Goal: Task Accomplishment & Management: Manage account settings

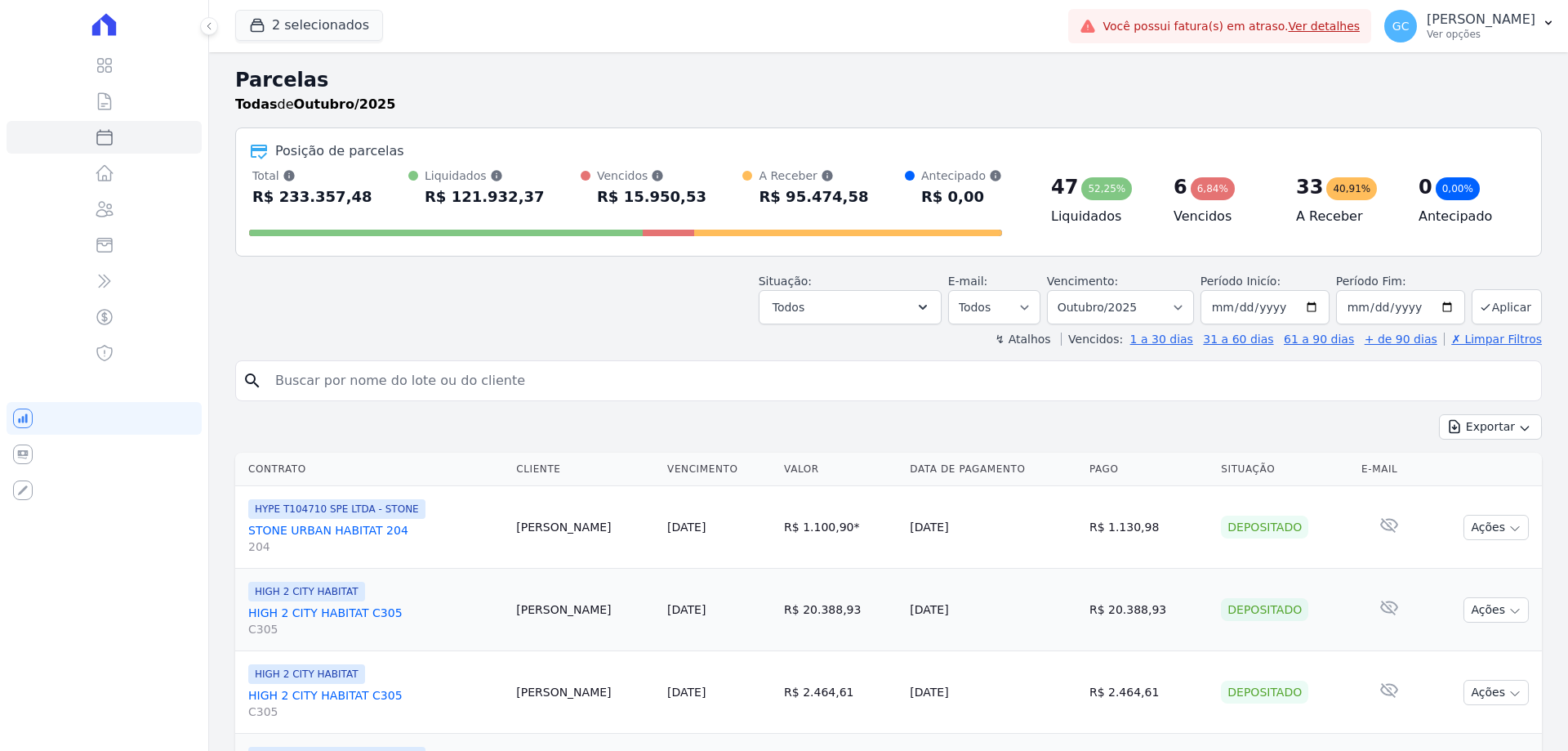
select select
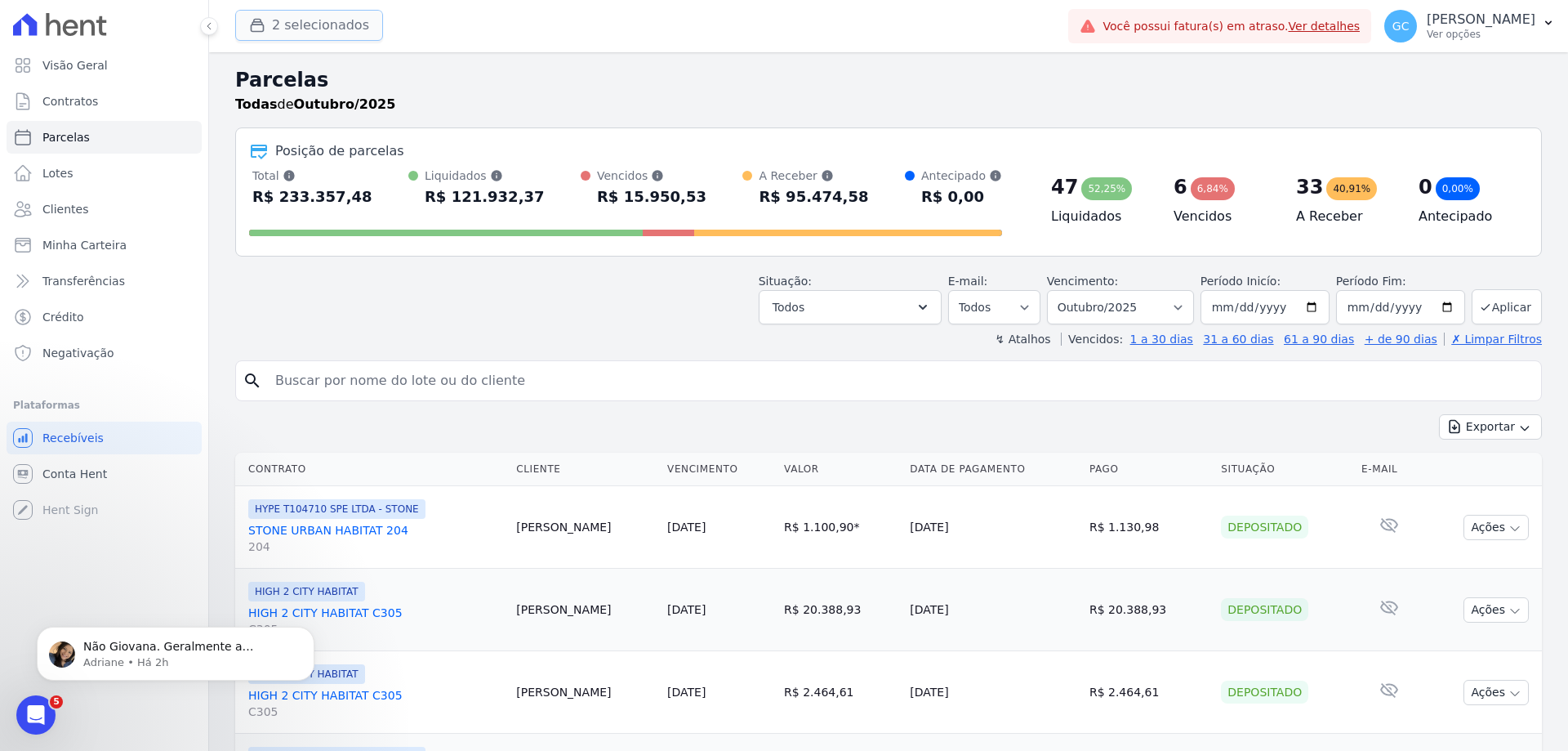
click at [275, 18] on button "2 selecionados" at bounding box center [310, 26] width 148 height 31
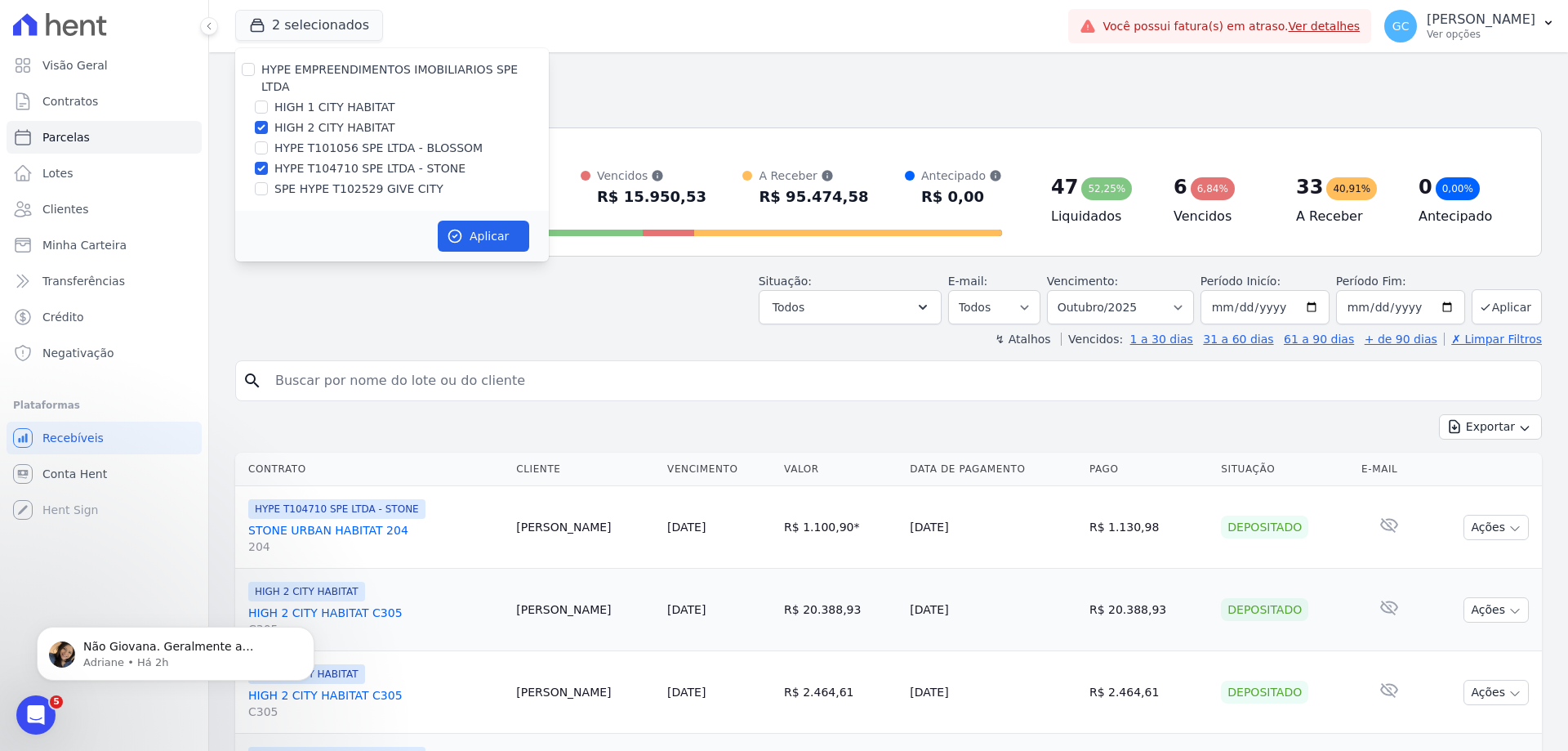
click at [332, 99] on label "HIGH 1 CITY HABITAT" at bounding box center [335, 107] width 121 height 17
click at [268, 100] on input "HIGH 1 CITY HABITAT" at bounding box center [261, 107] width 13 height 13
checkbox input "true"
click at [326, 140] on label "HYPE T101056 SPE LTDA - BLOSSOM" at bounding box center [379, 148] width 208 height 17
click at [268, 142] on input "HYPE T101056 SPE LTDA - BLOSSOM" at bounding box center [261, 148] width 13 height 13
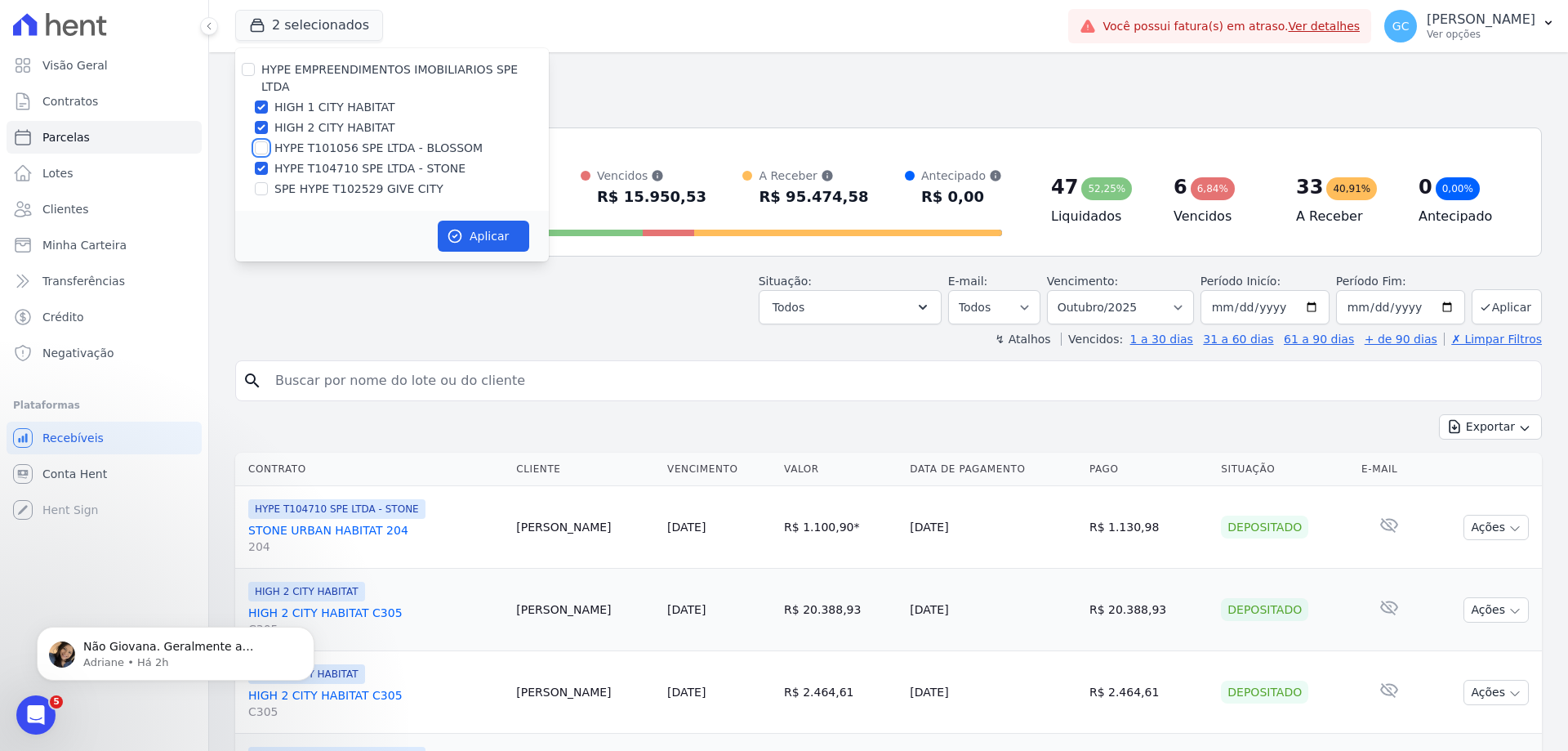
checkbox input "true"
click at [319, 181] on label "SPE HYPE T102529 GIVE CITY" at bounding box center [359, 189] width 169 height 17
click at [268, 182] on input "SPE HYPE T102529 GIVE CITY" at bounding box center [261, 188] width 13 height 13
checkbox input "true"
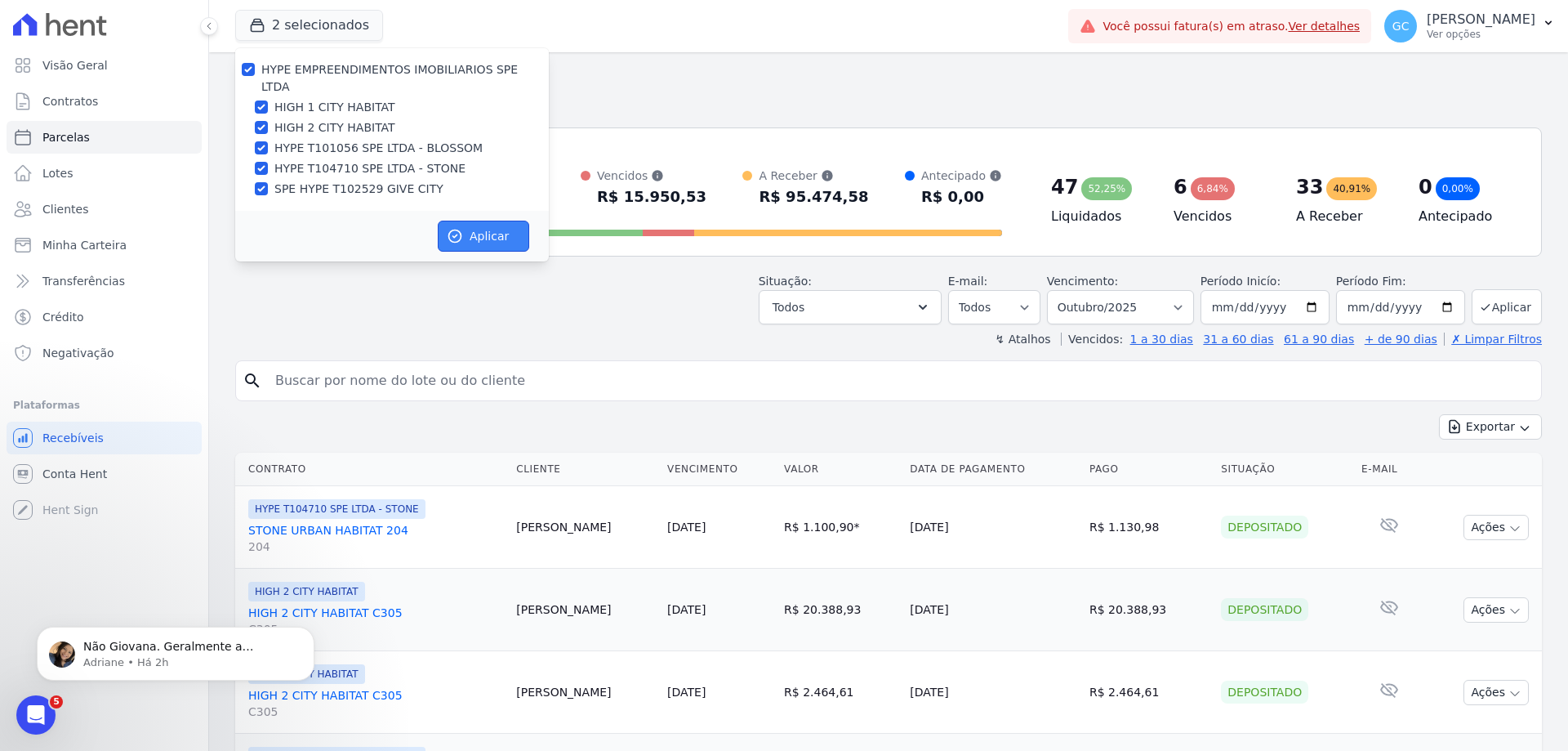
click at [491, 221] on button "Aplicar" at bounding box center [483, 237] width 91 height 31
select select
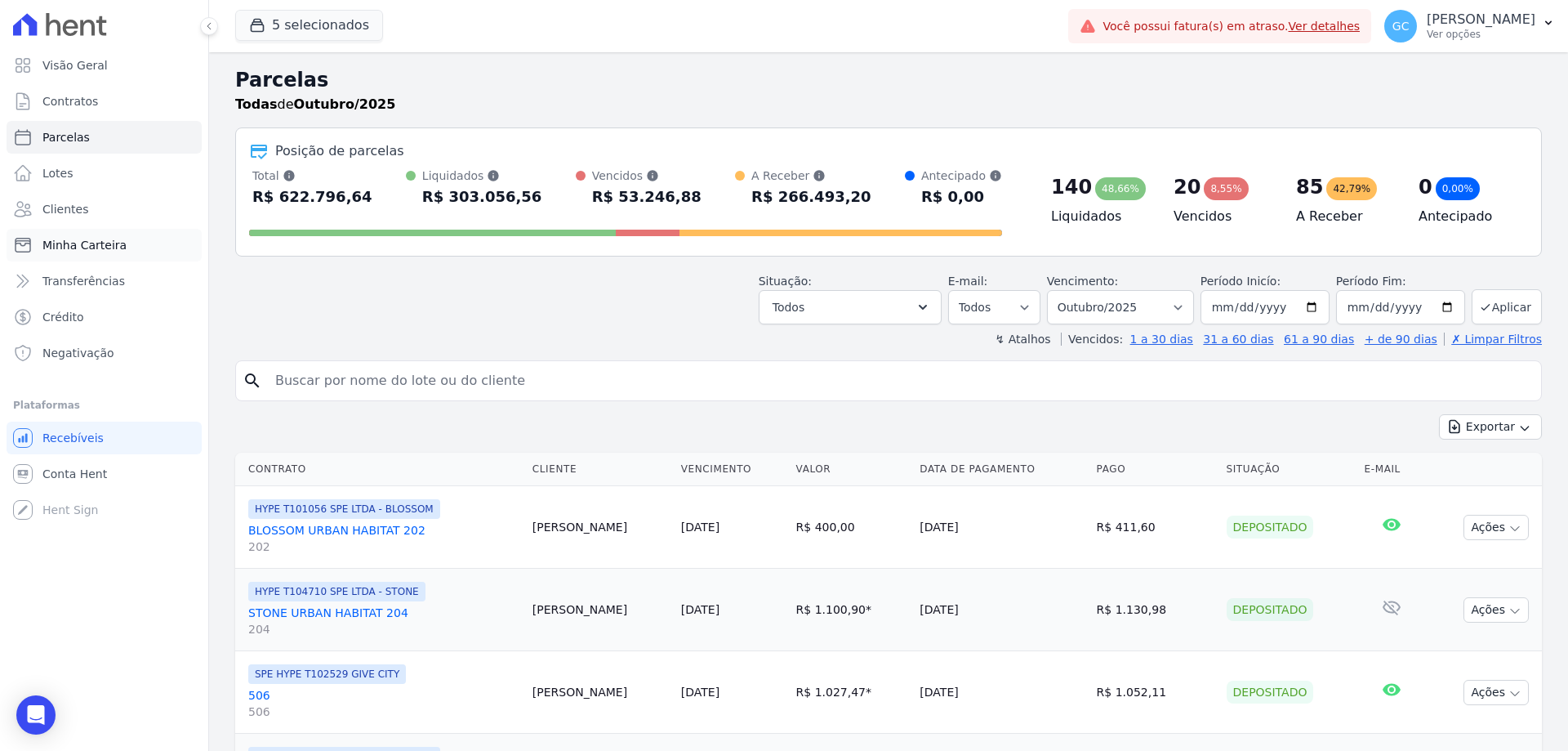
click at [92, 244] on span "Minha Carteira" at bounding box center [85, 245] width 84 height 16
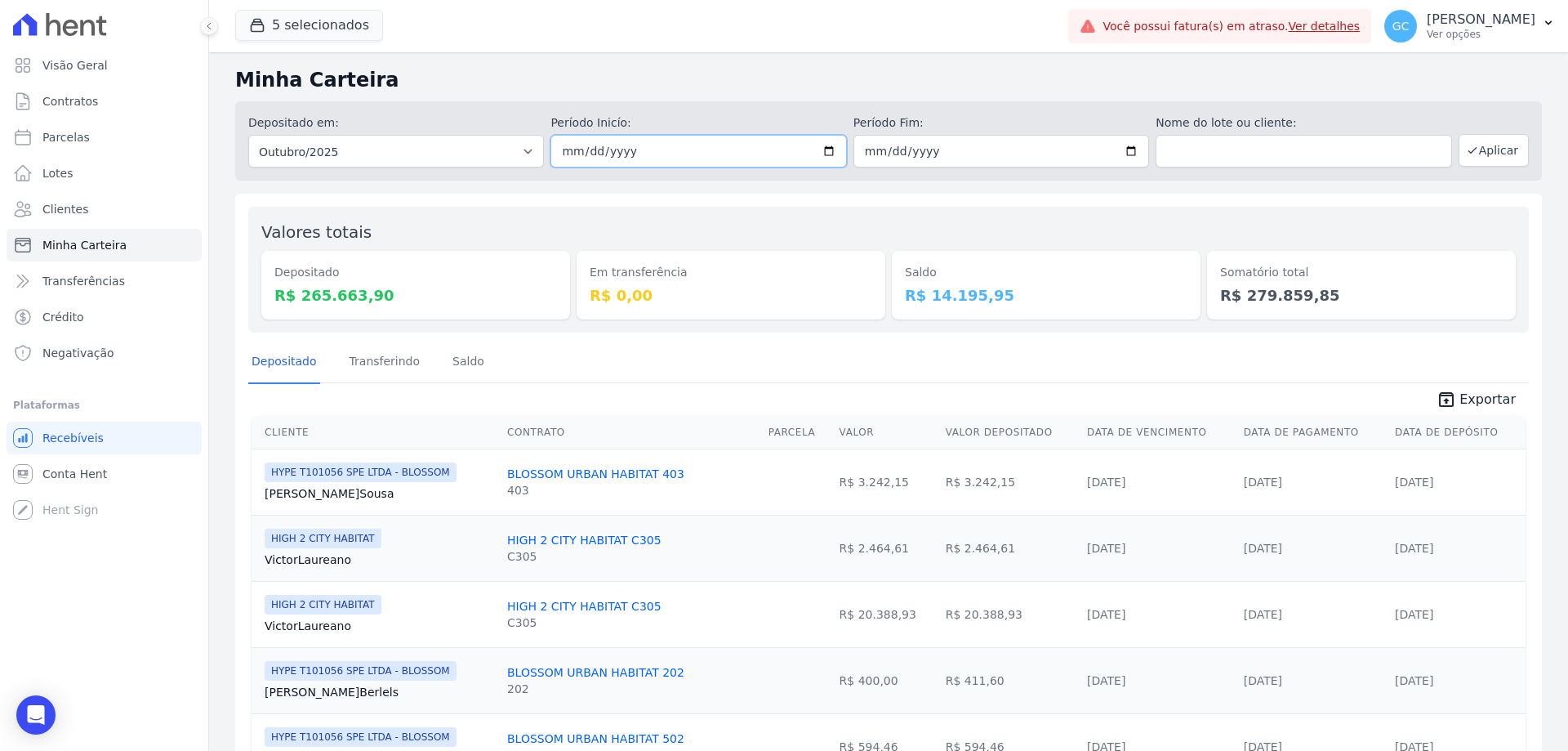
click at [769, 157] on input "2025-10-01" at bounding box center [699, 152] width 296 height 33
click at [826, 149] on input "2025-10-01" at bounding box center [699, 152] width 296 height 33
type input "[DATE]"
click at [1131, 148] on input "2025-10-31" at bounding box center [1002, 152] width 296 height 33
type input "[DATE]"
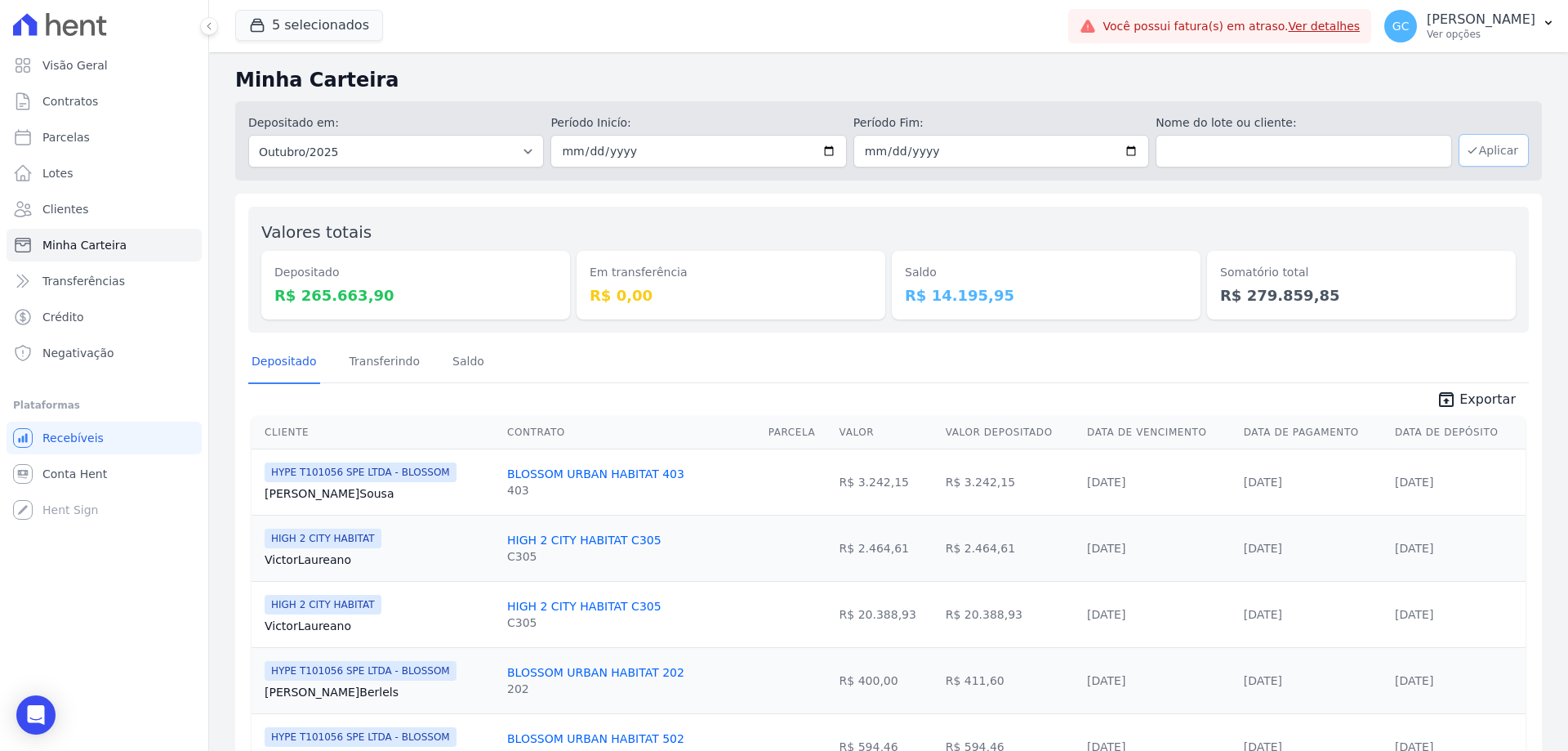
click at [1480, 144] on button "Aplicar" at bounding box center [1494, 151] width 70 height 33
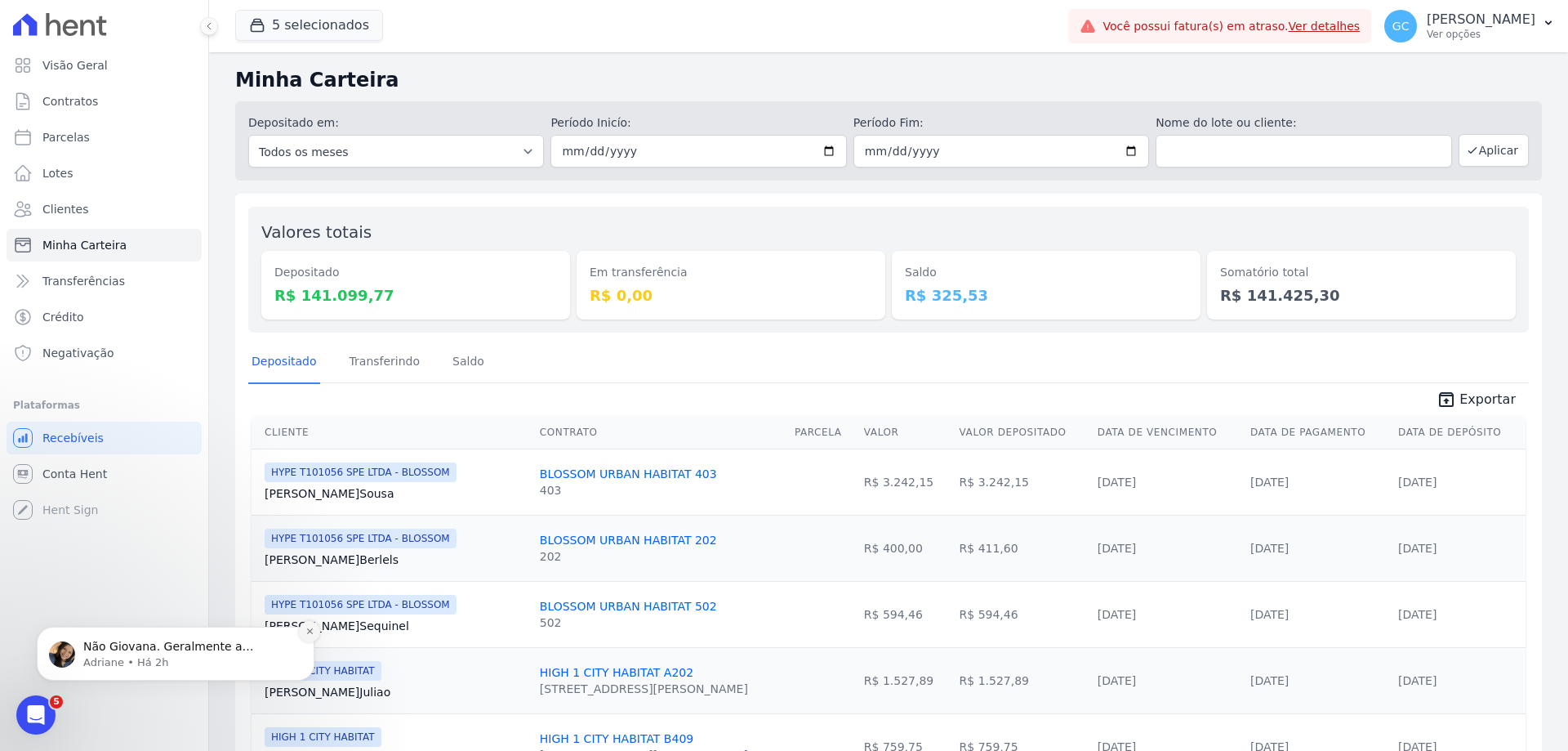
click at [312, 627] on icon "Dismiss notification" at bounding box center [310, 631] width 9 height 9
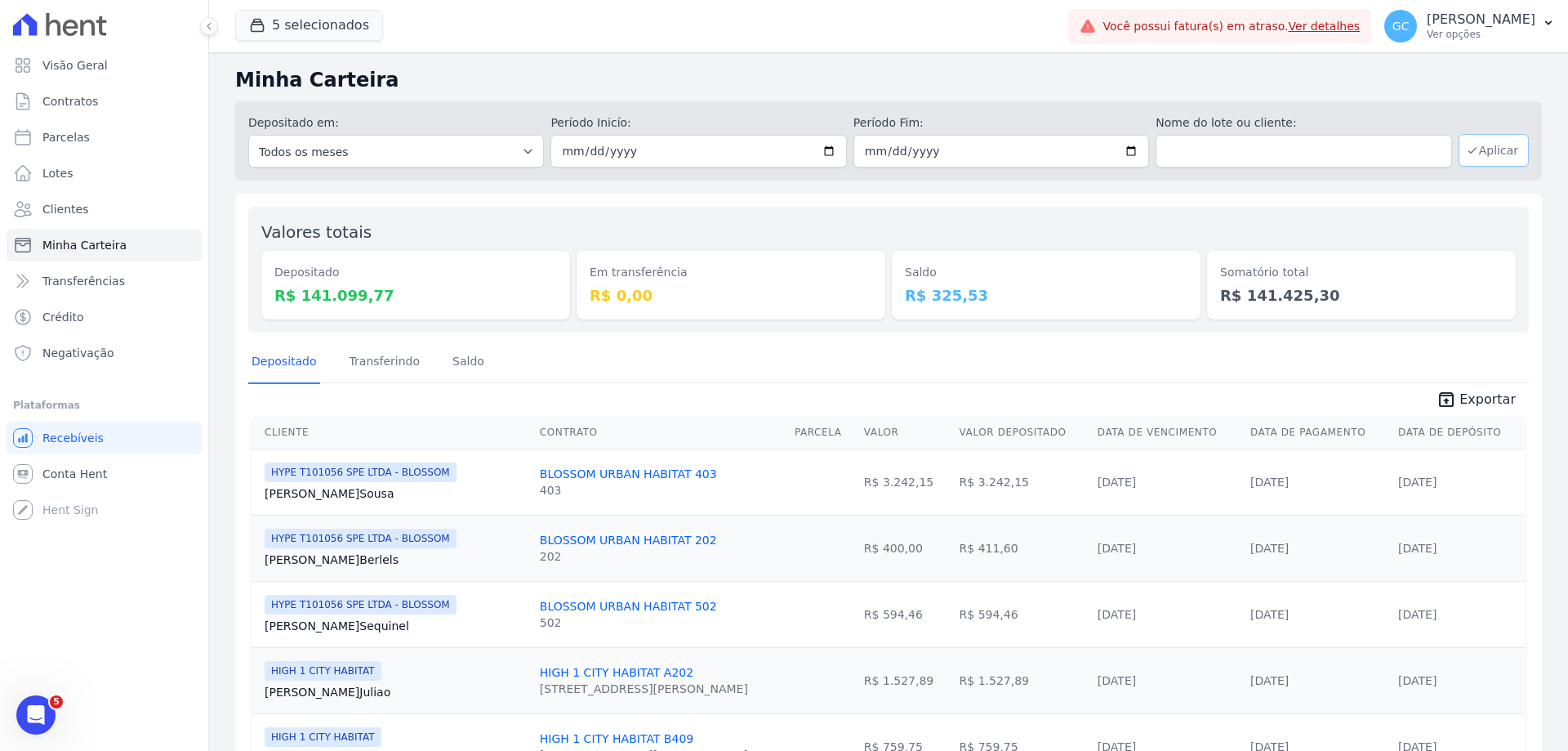
click at [1494, 154] on button "Aplicar" at bounding box center [1494, 151] width 70 height 33
click at [1501, 400] on span "Exportar" at bounding box center [1488, 399] width 57 height 19
